Goal: Find specific page/section: Find specific page/section

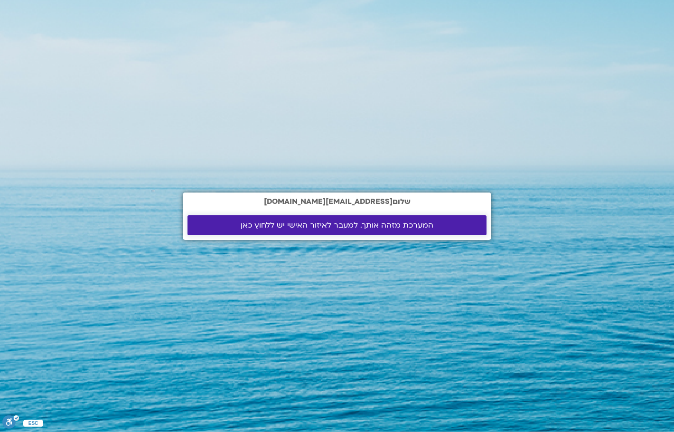
click at [270, 223] on span "המערכת מזהה אותך. למעבר לאיזור האישי יש ללחוץ כאן" at bounding box center [337, 225] width 193 height 9
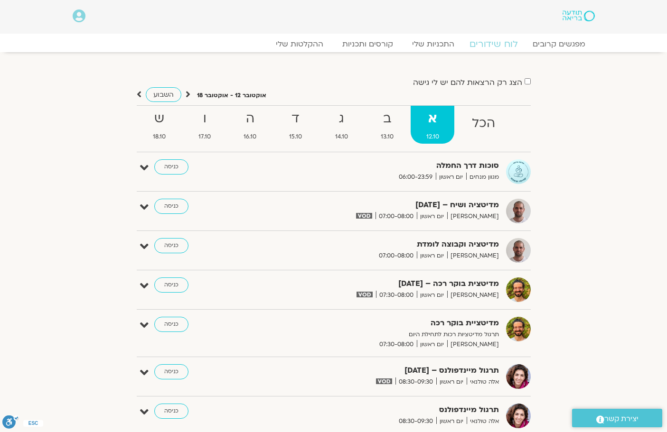
click at [496, 44] on link "לוח שידורים" at bounding box center [492, 43] width 71 height 11
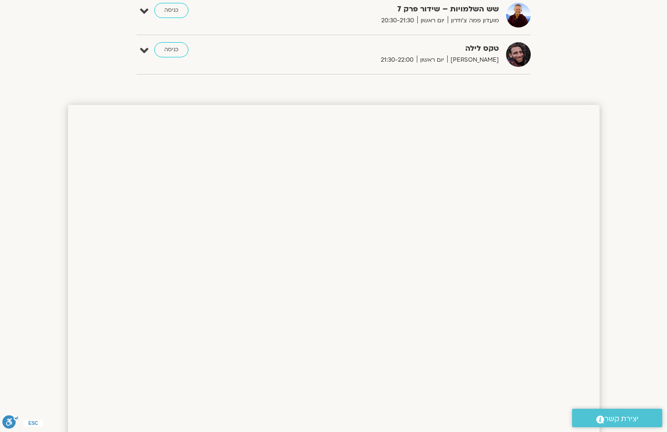
scroll to position [731, 0]
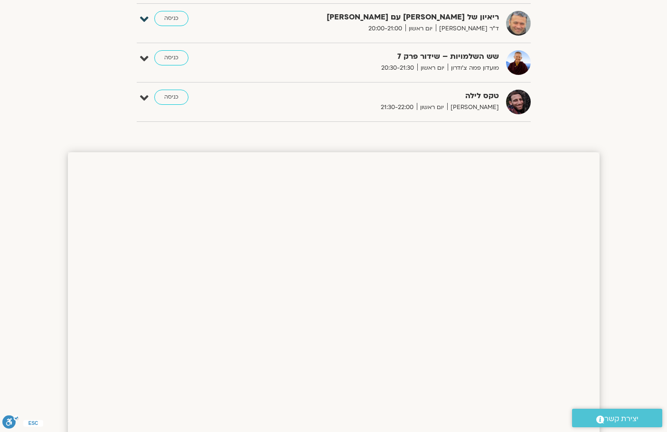
click at [143, 18] on icon at bounding box center [144, 19] width 9 height 13
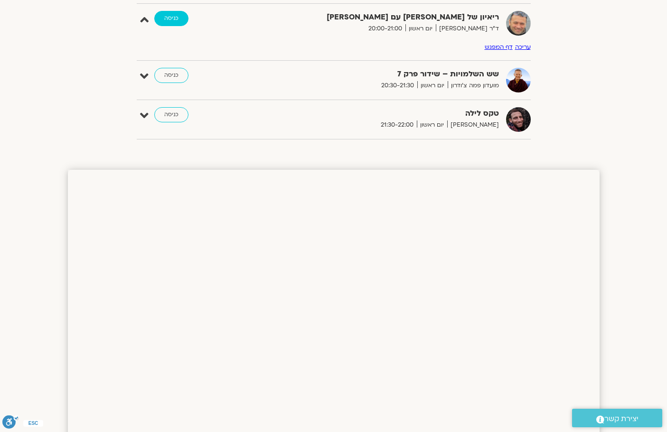
click at [170, 20] on link "כניסה" at bounding box center [171, 18] width 34 height 15
